Goal: Information Seeking & Learning: Learn about a topic

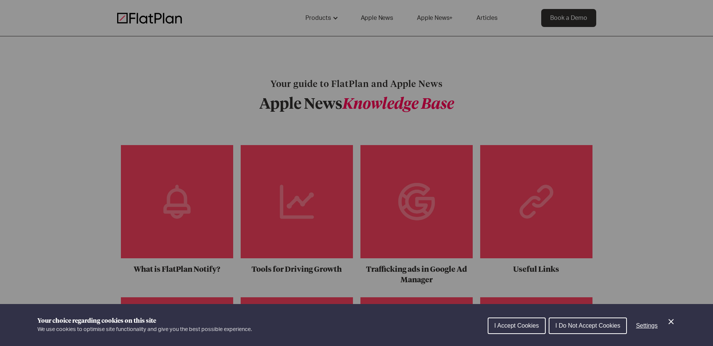
click at [597, 327] on span "I Do Not Accept Cookies" at bounding box center [588, 325] width 65 height 6
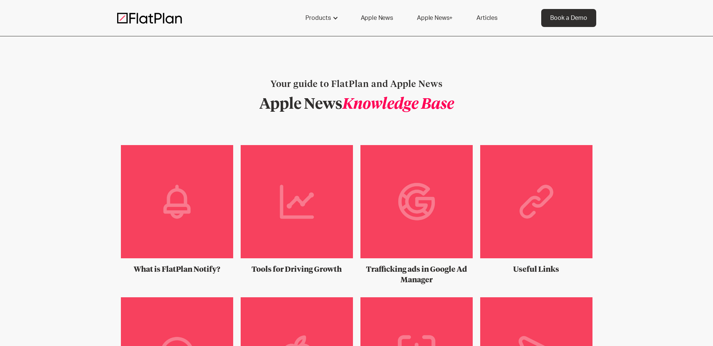
click at [146, 18] on img at bounding box center [149, 17] width 65 height 11
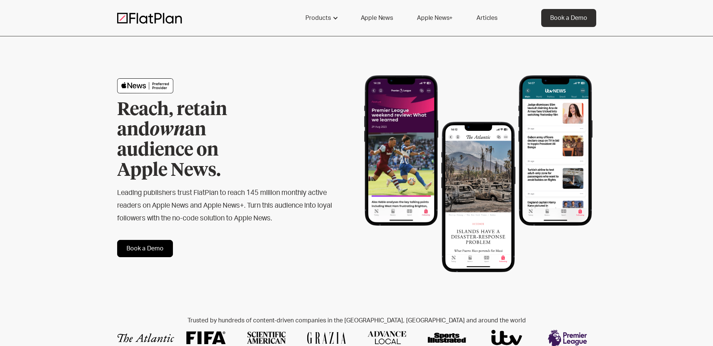
click at [436, 17] on link "Apple News+" at bounding box center [435, 18] width 54 height 18
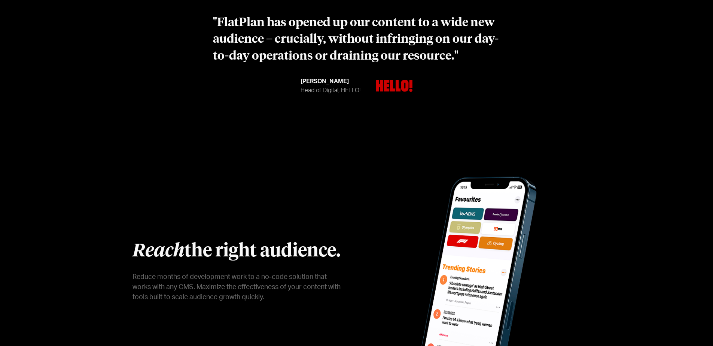
scroll to position [870, 0]
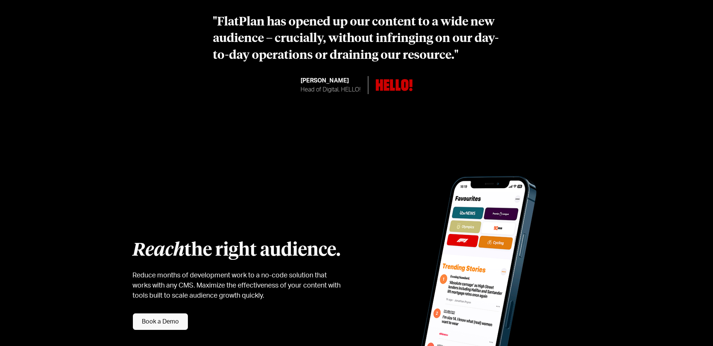
click at [307, 76] on p "Sophie Vokes-Dudgeon" at bounding box center [331, 80] width 60 height 9
drag, startPoint x: 307, startPoint y: 69, endPoint x: 342, endPoint y: 69, distance: 35.6
click at [342, 76] on p "Sophie Vokes-Dudgeon" at bounding box center [331, 80] width 60 height 9
